Goal: Transaction & Acquisition: Book appointment/travel/reservation

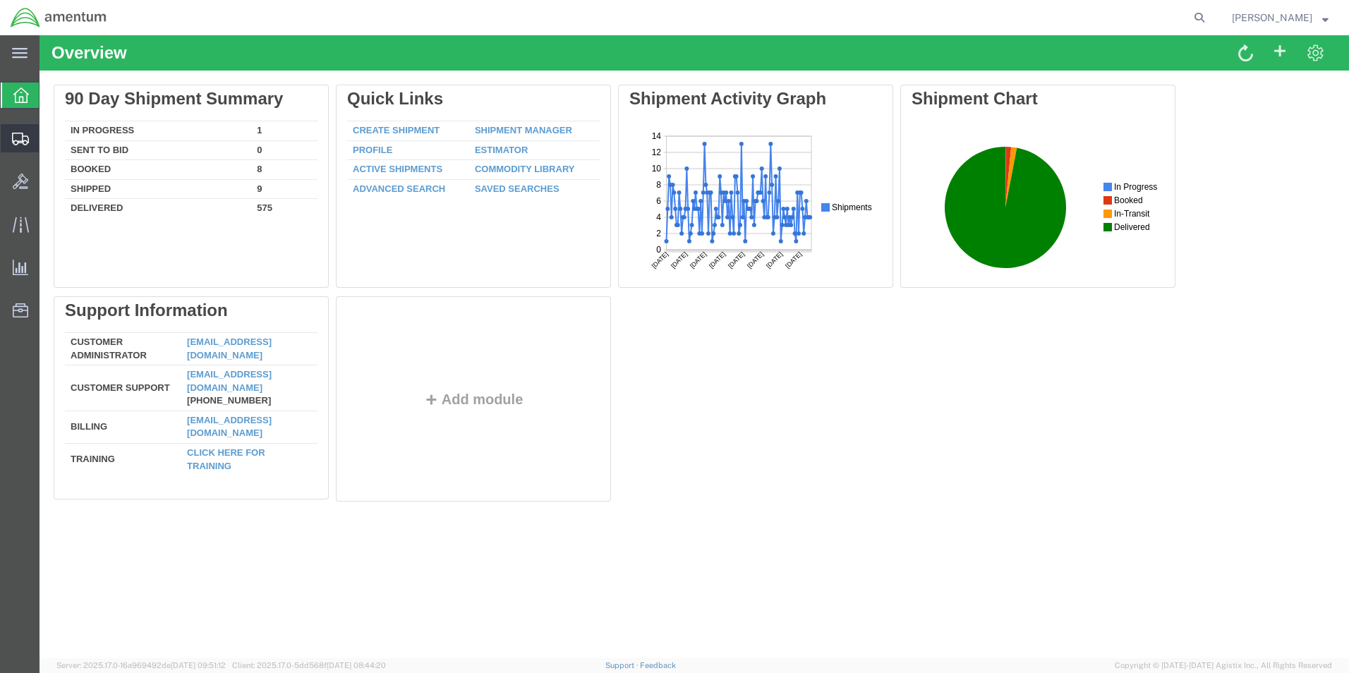
click at [0, 0] on span "Shipment Manager" at bounding box center [0, 0] width 0 height 0
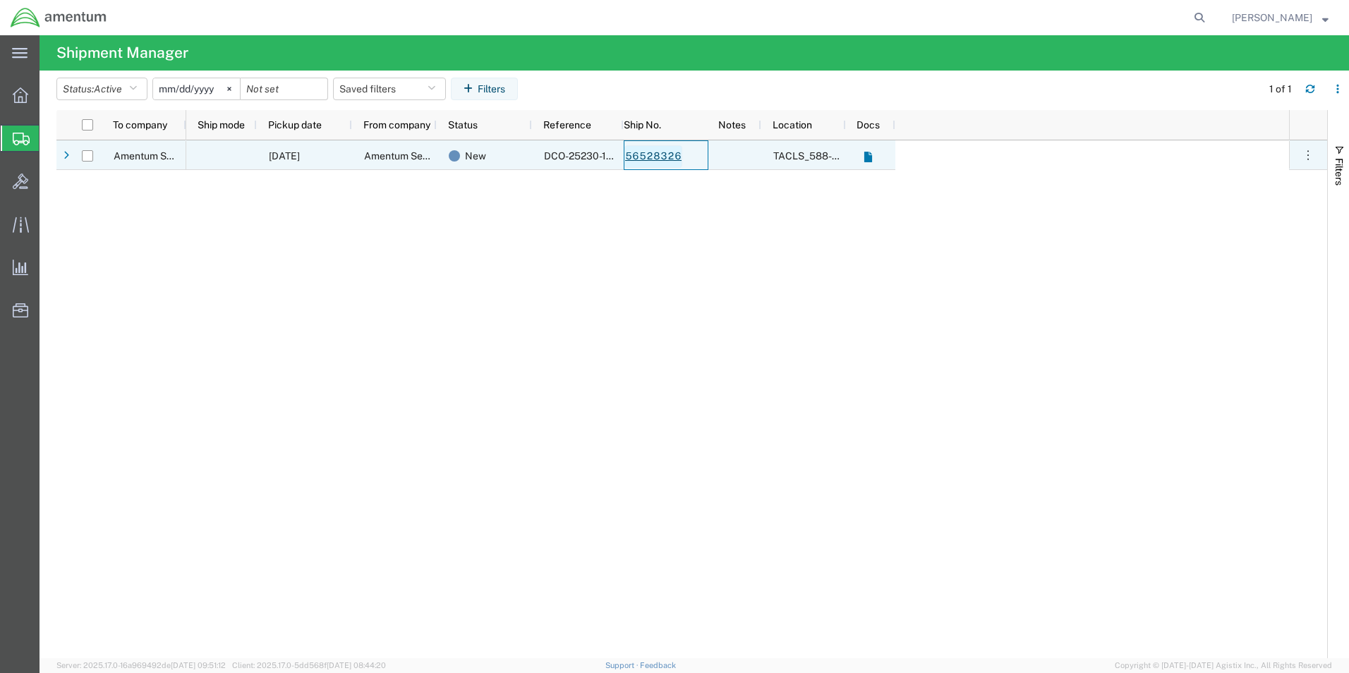
click at [653, 160] on link "56528326" at bounding box center [653, 156] width 58 height 23
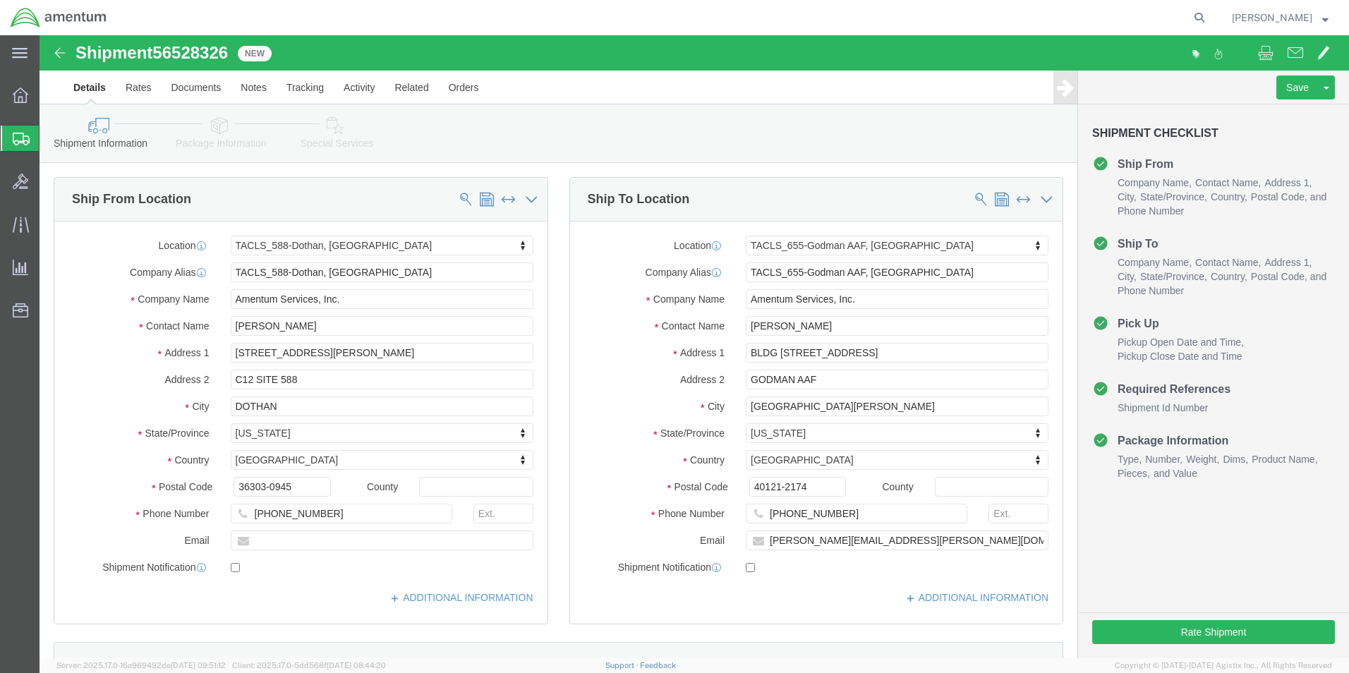
select select "42706"
select select "42727"
click button "Rate Shipment"
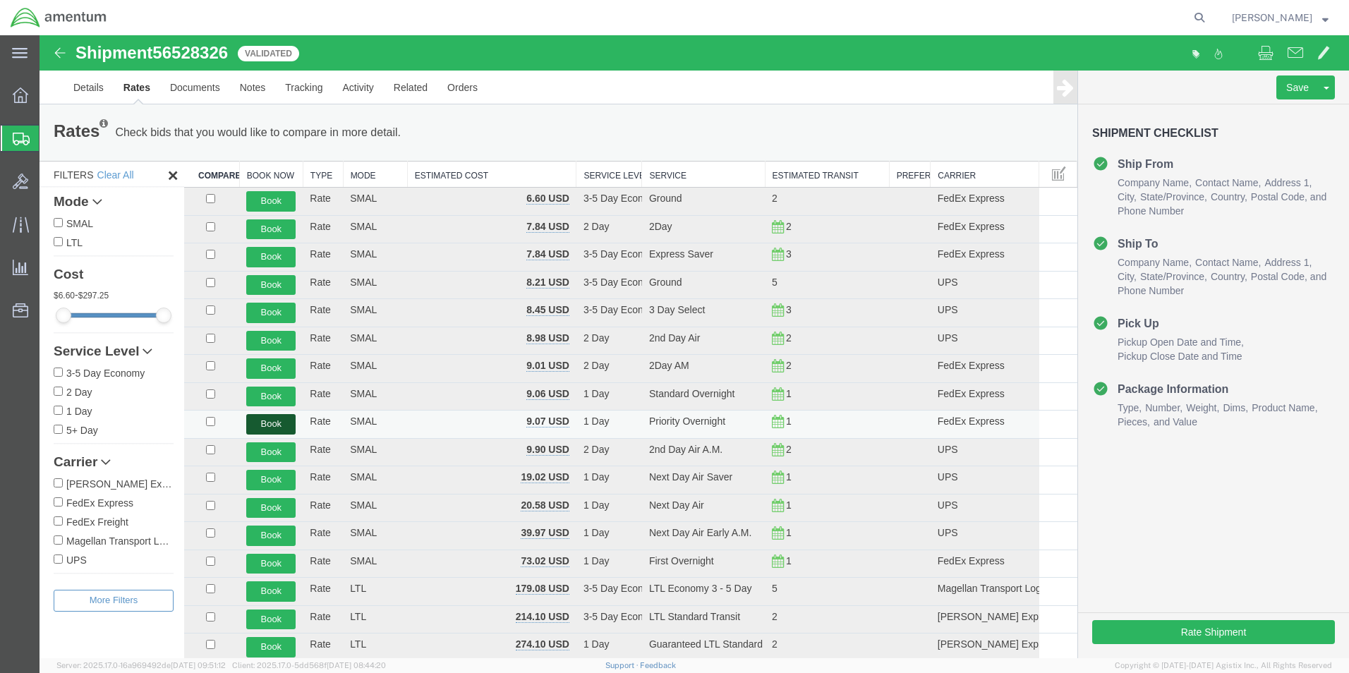
click at [274, 421] on button "Book" at bounding box center [270, 424] width 49 height 20
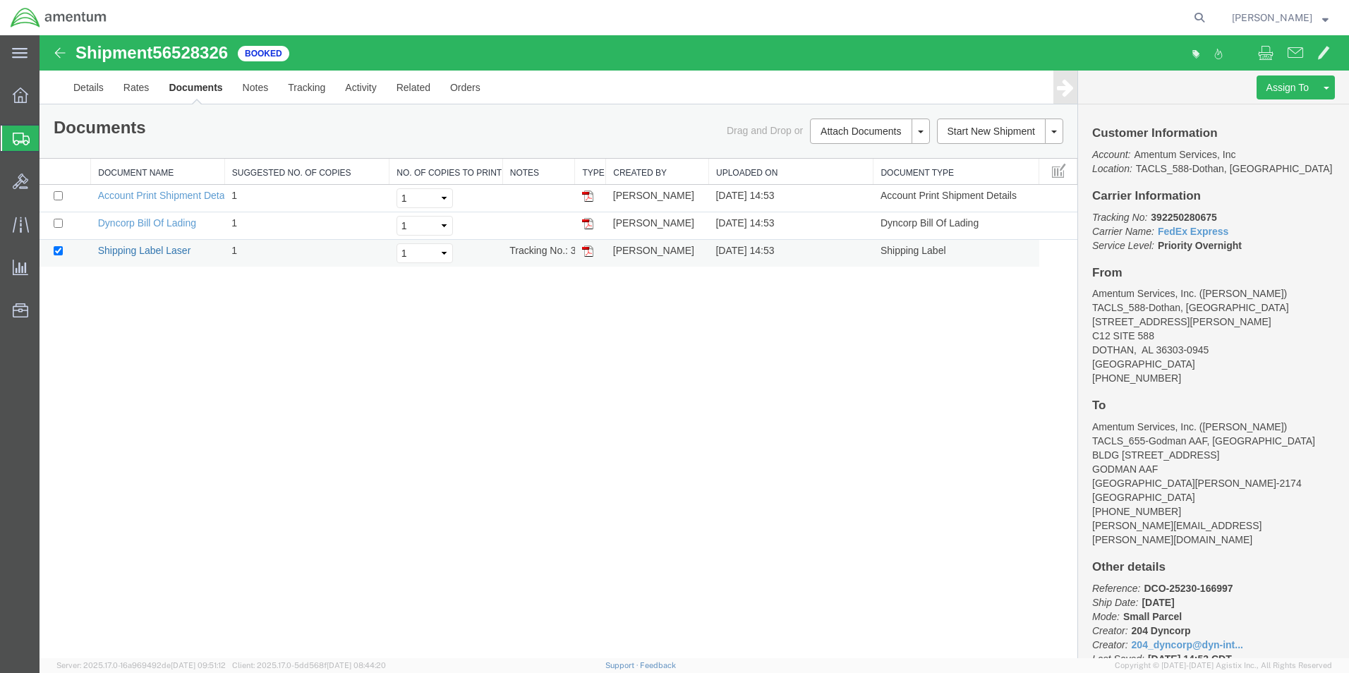
click at [169, 252] on link "Shipping Label Laser" at bounding box center [144, 250] width 93 height 11
click at [1264, 24] on span "Marcus McGuire" at bounding box center [1272, 18] width 80 height 16
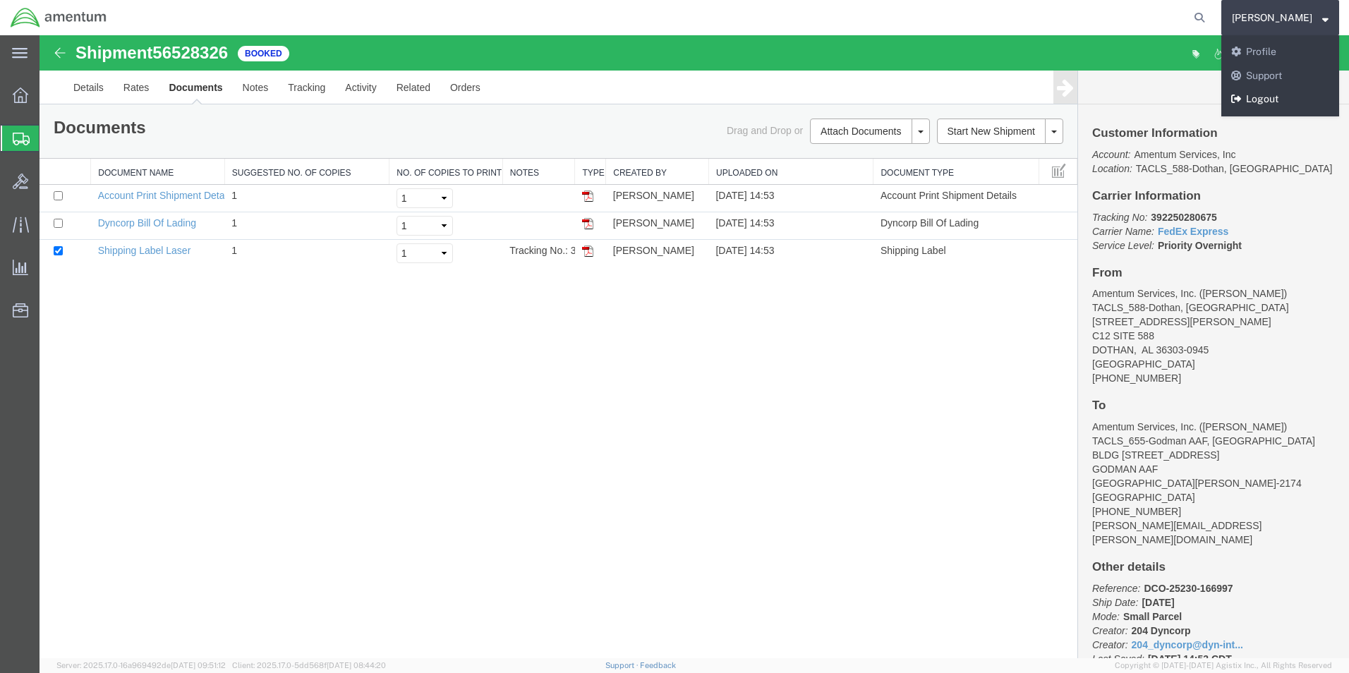
click at [1266, 98] on link "Logout" at bounding box center [1280, 99] width 118 height 24
